Goal: Task Accomplishment & Management: Manage account settings

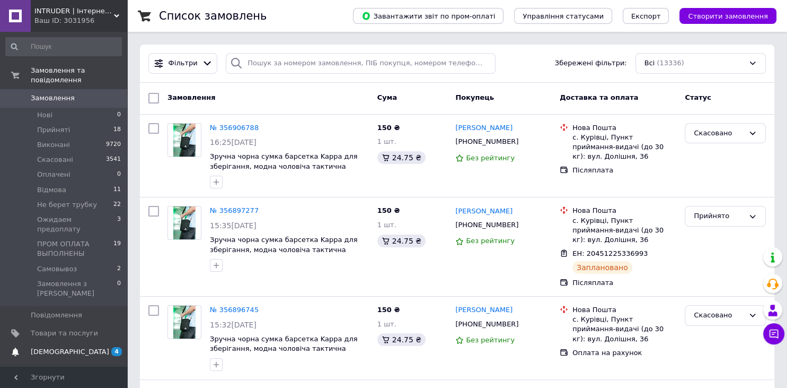
click at [65, 347] on span "[DEMOGRAPHIC_DATA]" at bounding box center [70, 352] width 78 height 10
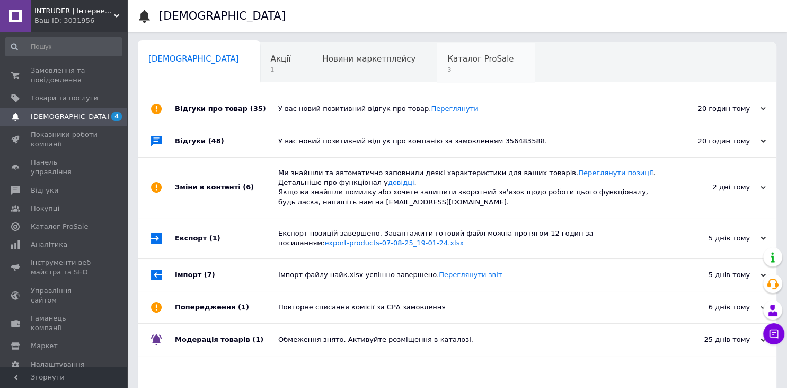
click at [448, 67] on span "3" at bounding box center [481, 70] width 66 height 8
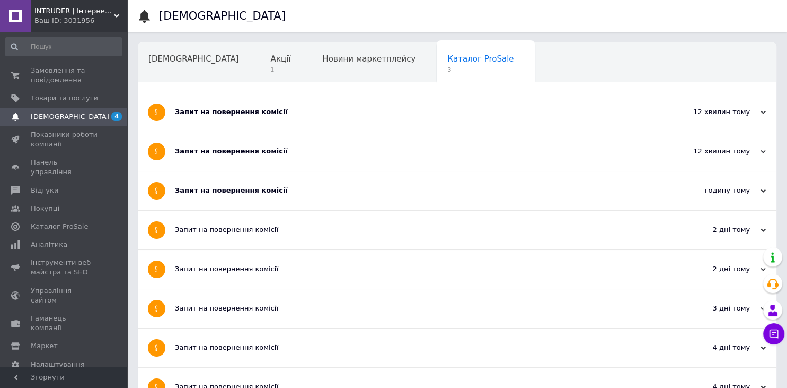
click at [239, 186] on div "Запит на повернення комісії" at bounding box center [417, 191] width 485 height 10
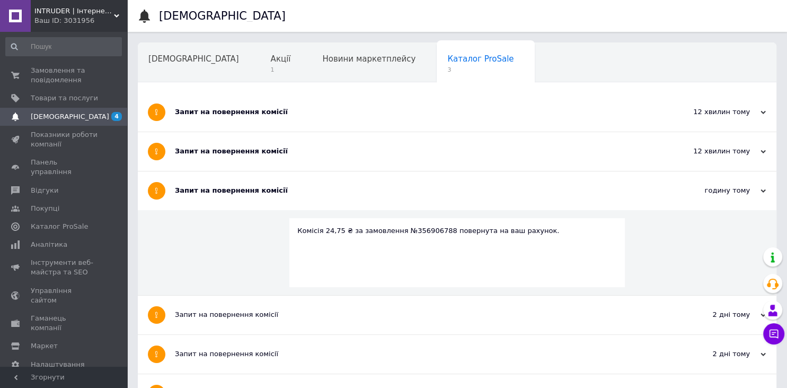
click at [247, 152] on div "Запит на повернення комісії" at bounding box center [417, 151] width 485 height 10
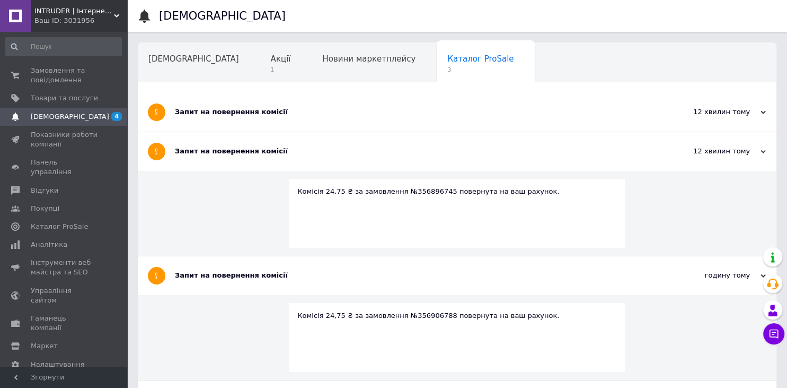
click at [230, 112] on div "Запит на повернення комісії" at bounding box center [417, 112] width 485 height 10
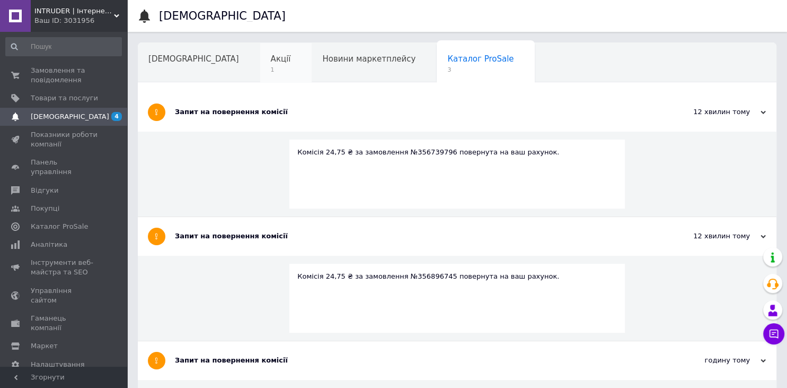
click at [271, 54] on span "Акції" at bounding box center [281, 59] width 20 height 10
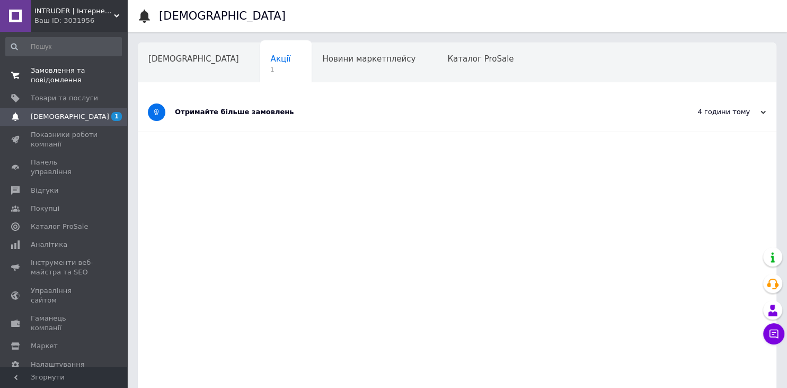
click at [57, 74] on span "Замовлення та повідомлення" at bounding box center [64, 75] width 67 height 19
